Goal: Information Seeking & Learning: Learn about a topic

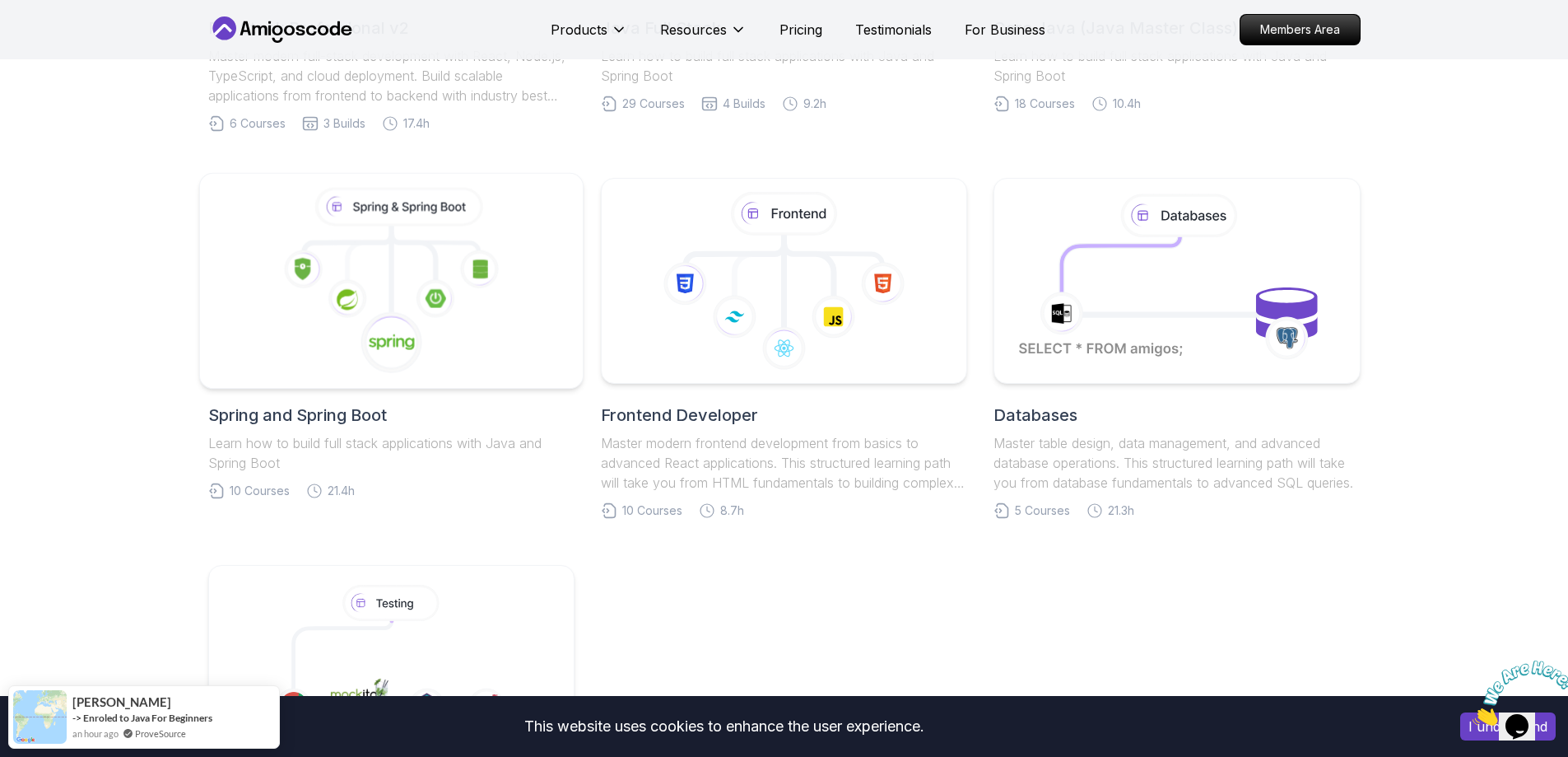
click at [411, 299] on icon at bounding box center [392, 281] width 356 height 187
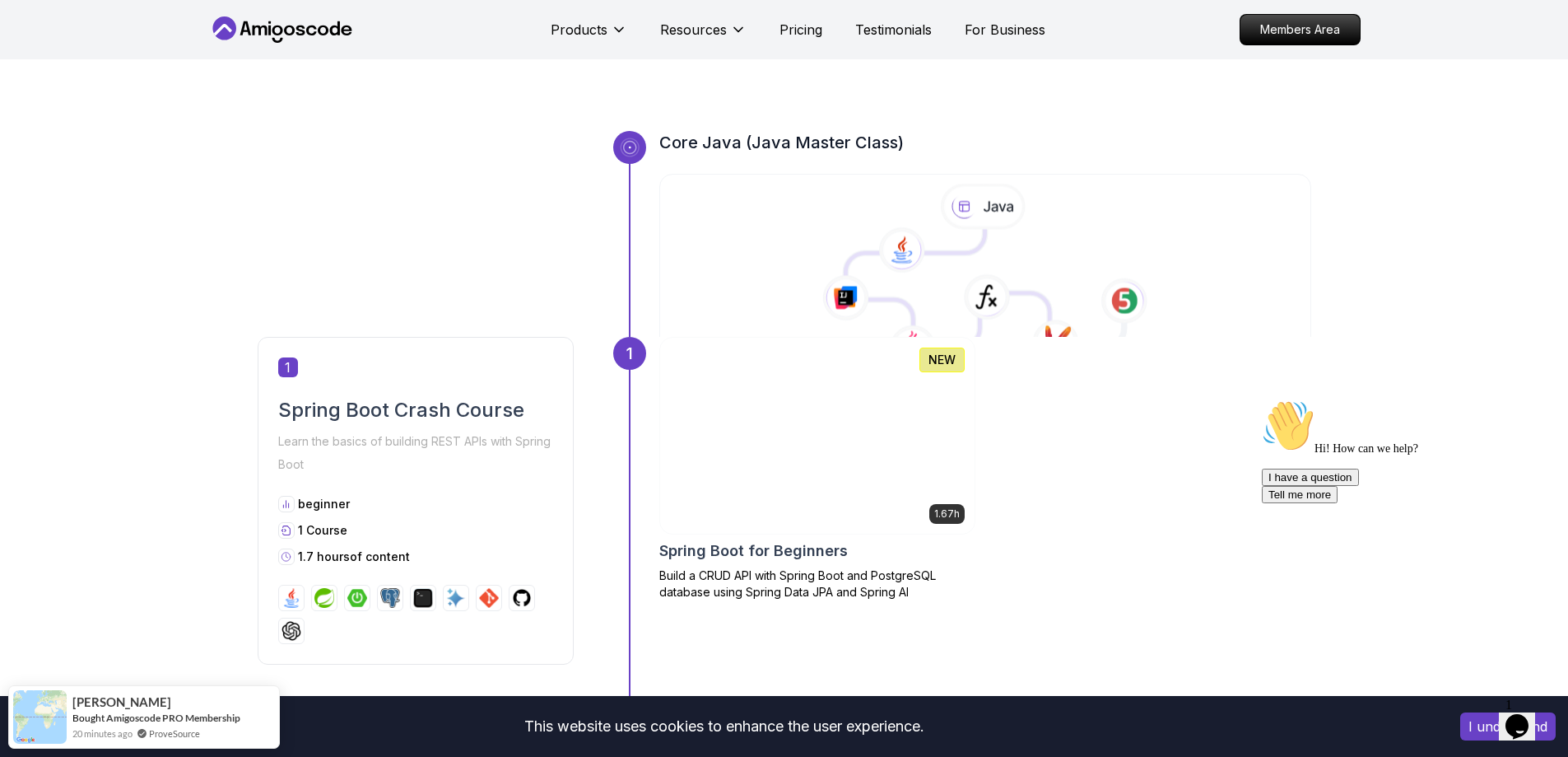
scroll to position [659, 0]
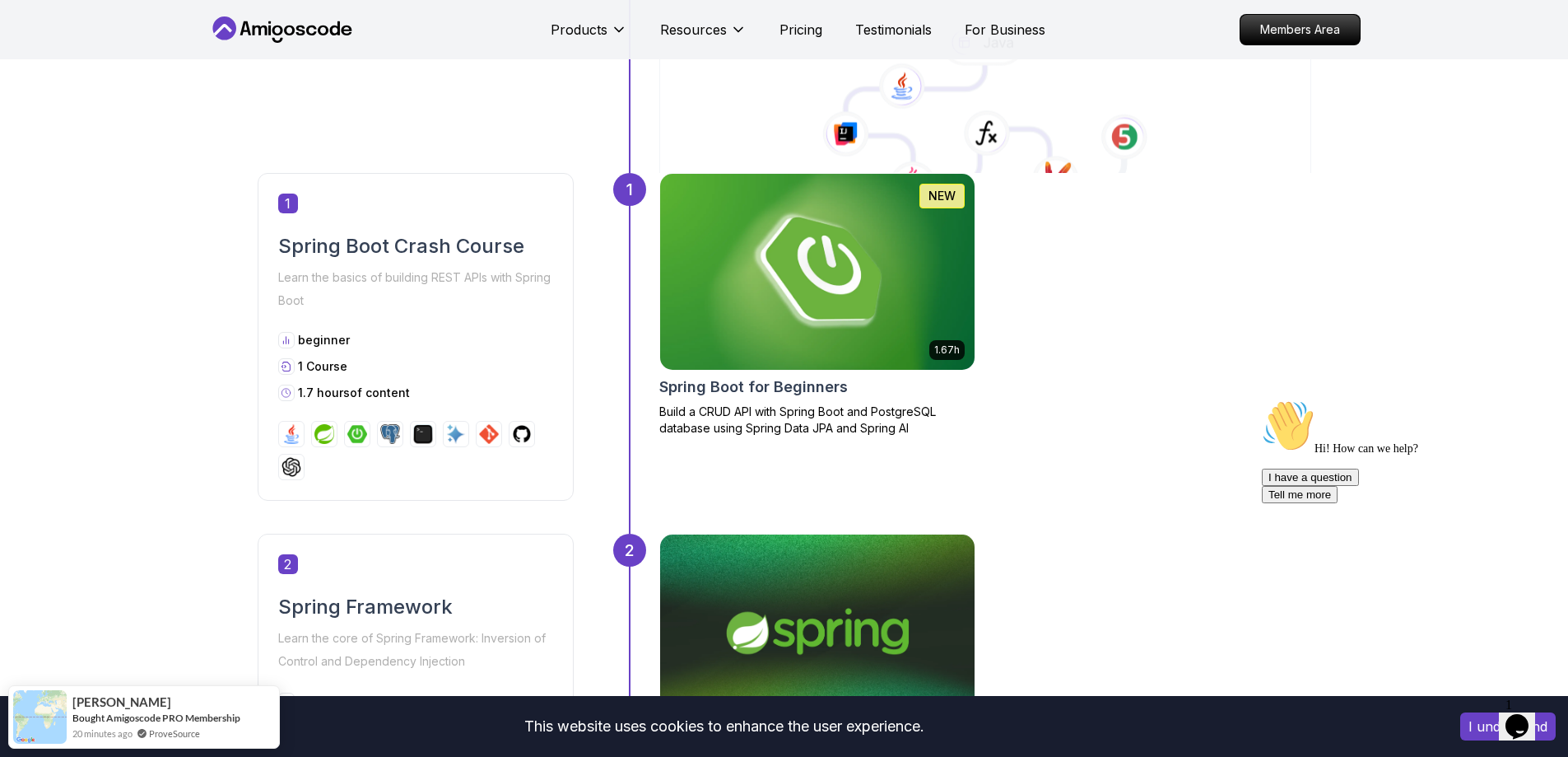
click at [1058, 134] on g at bounding box center [984, 115] width 334 height 193
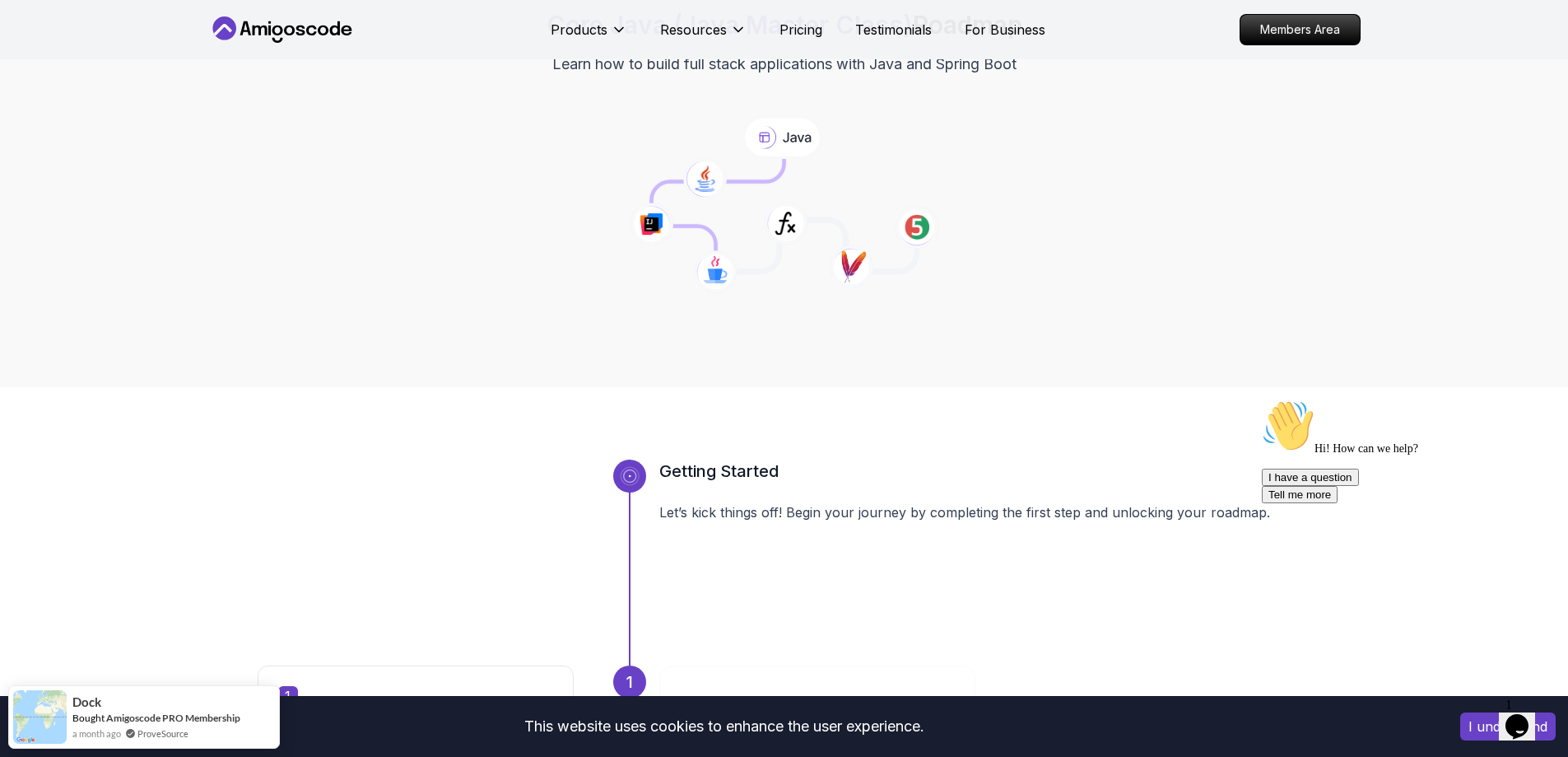
scroll to position [165, 0]
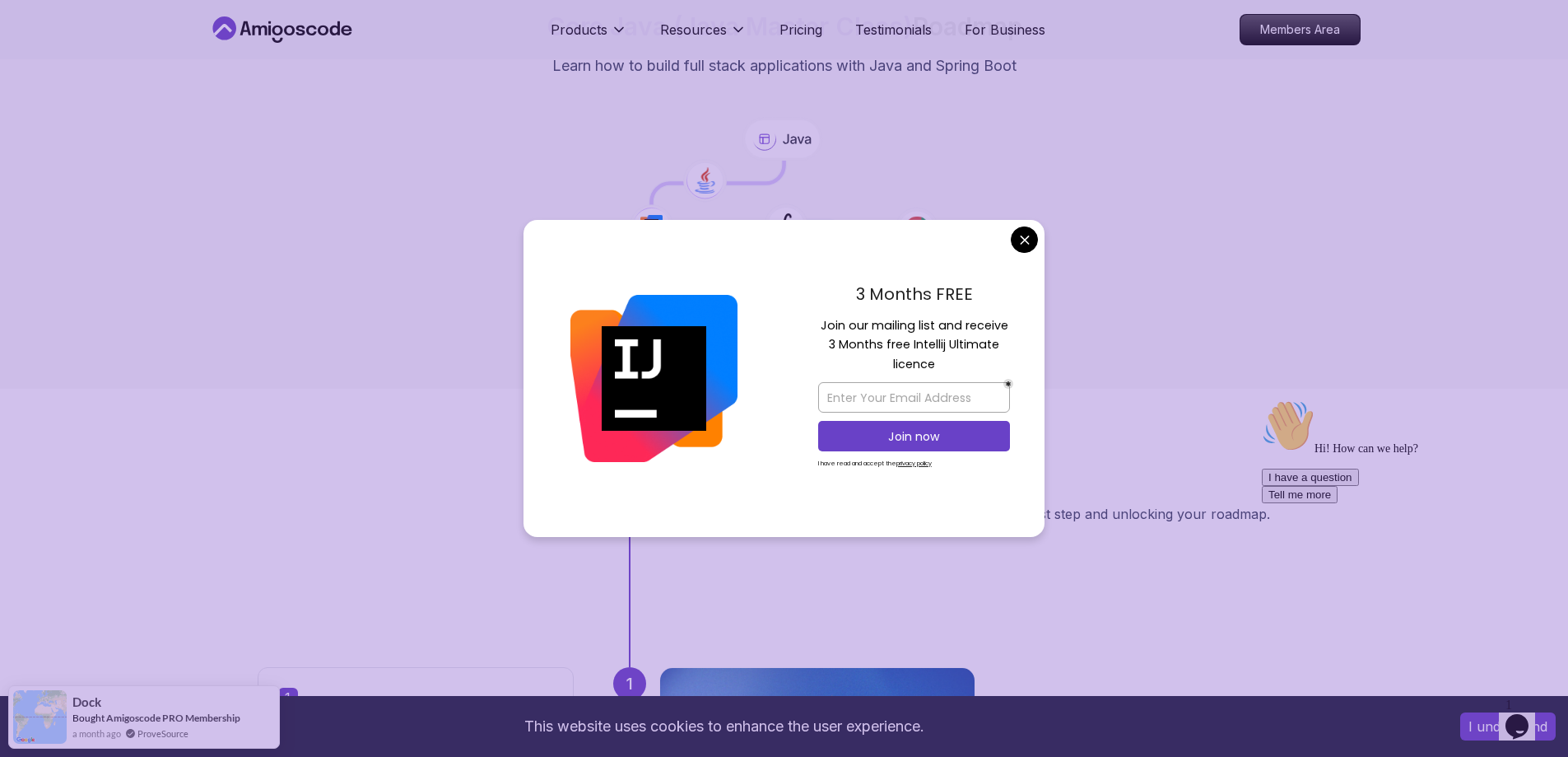
click at [784, 227] on icon at bounding box center [785, 225] width 44 height 44
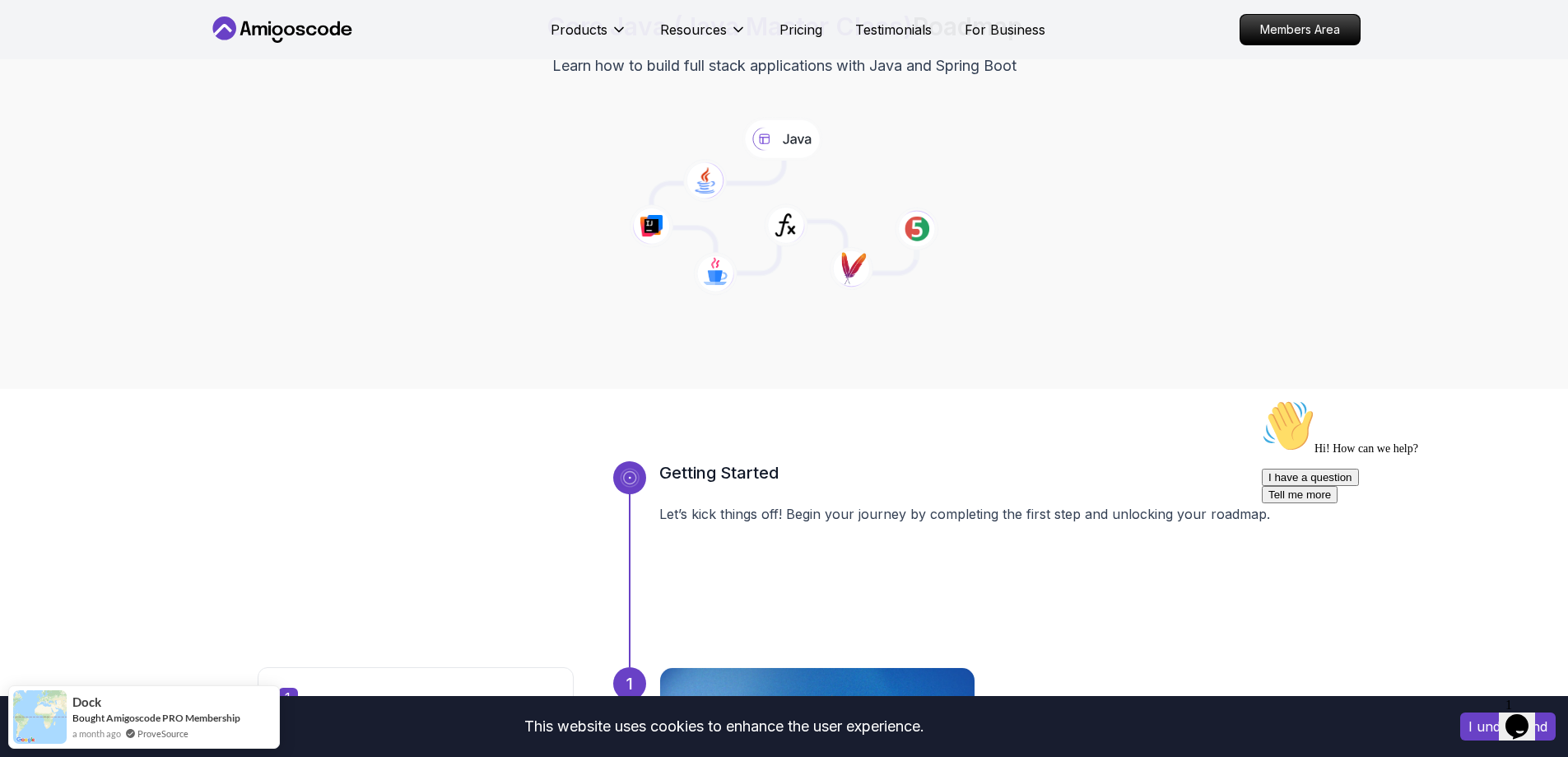
click at [735, 270] on icon at bounding box center [715, 274] width 44 height 44
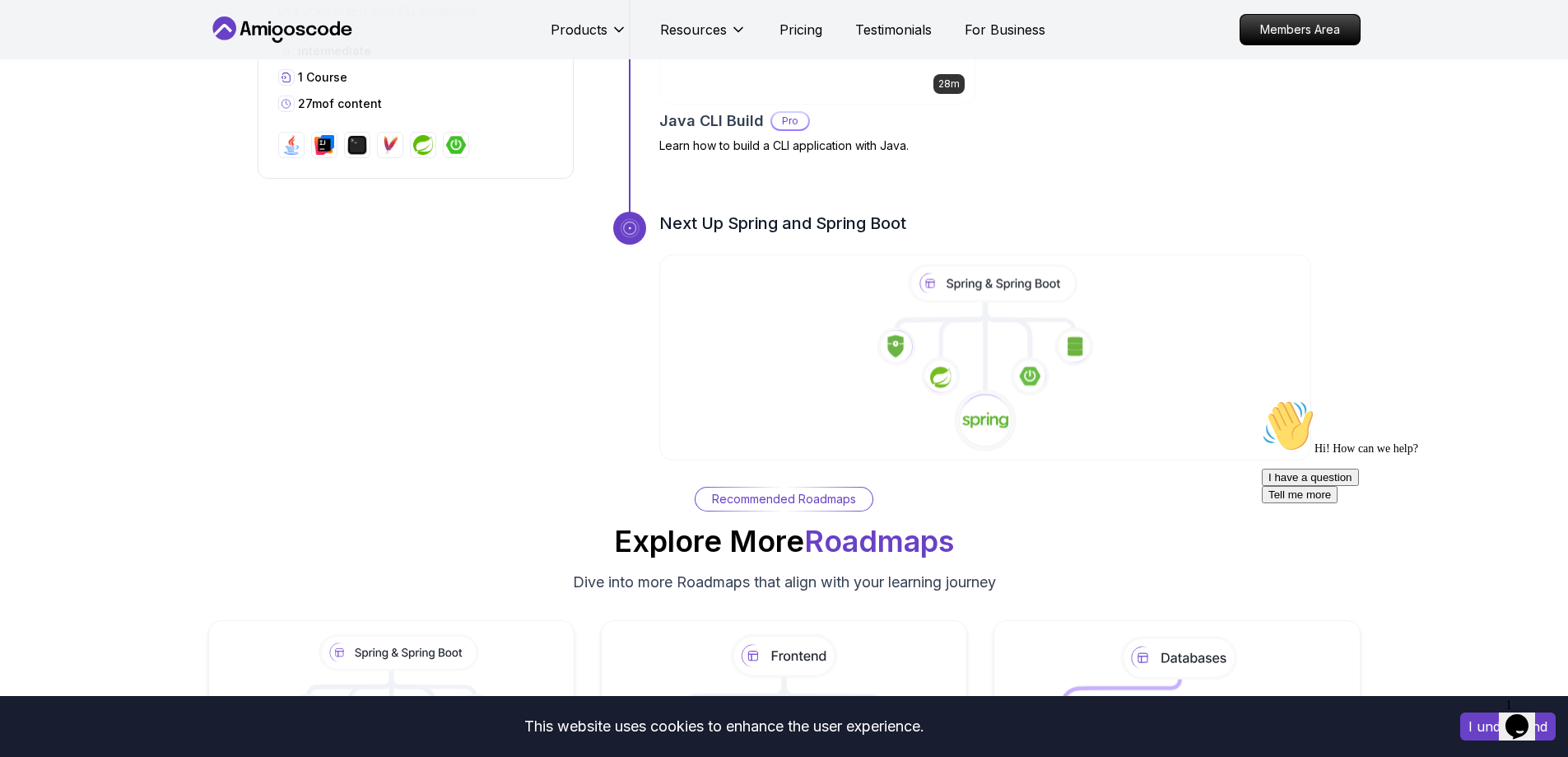
scroll to position [5600, 0]
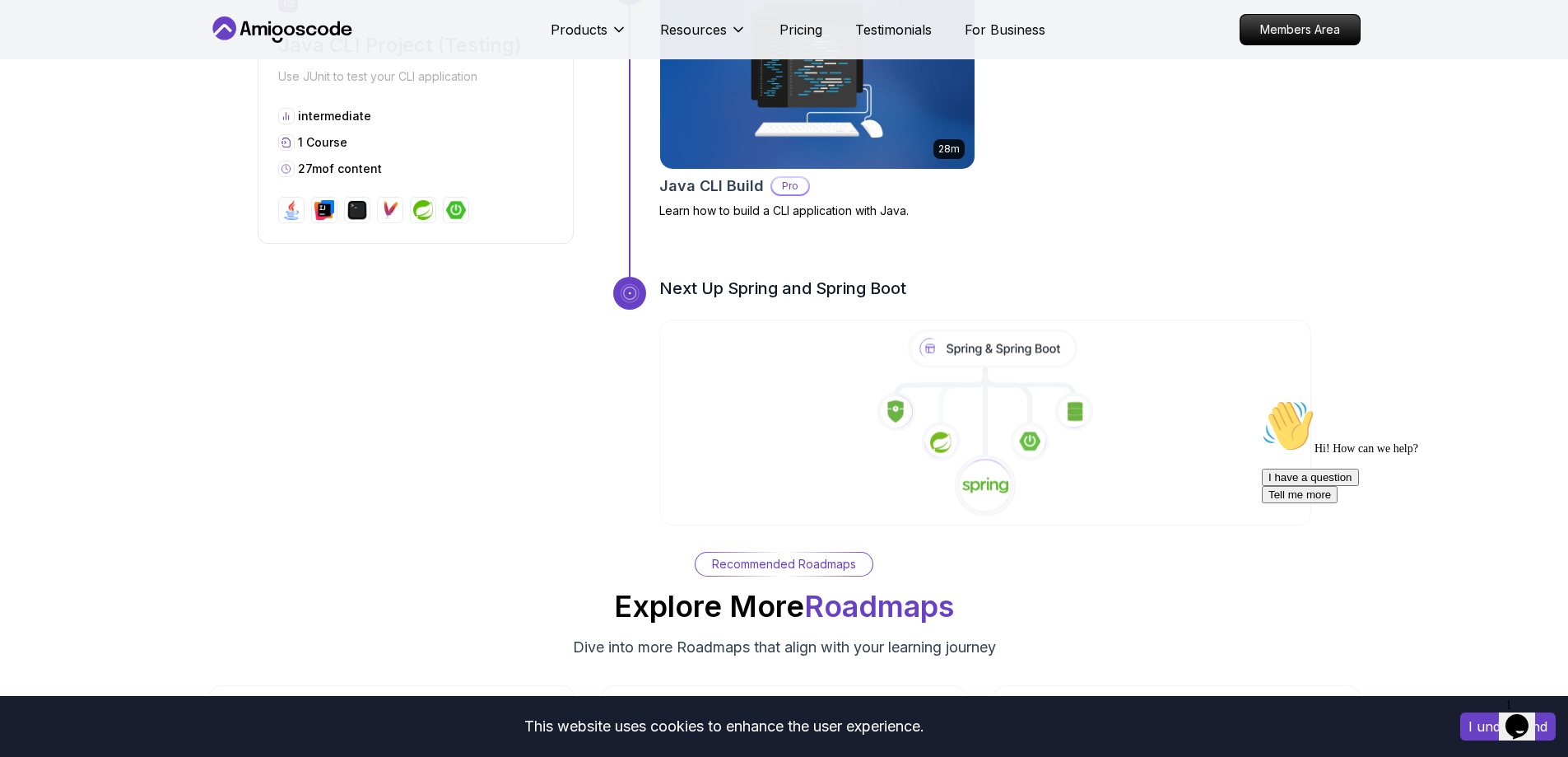
click at [994, 406] on icon at bounding box center [985, 423] width 656 height 188
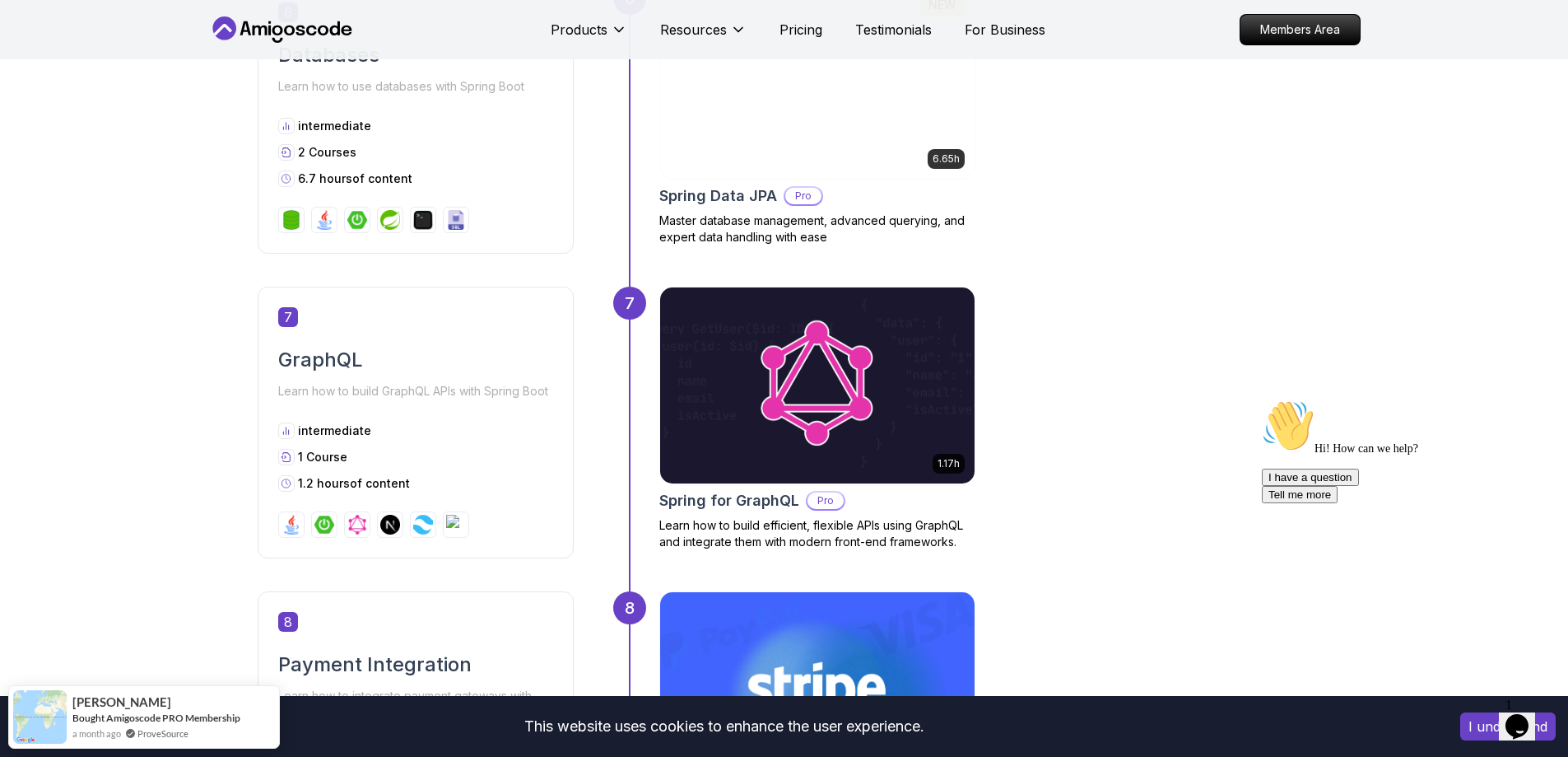
scroll to position [2718, 0]
